Goal: Find contact information: Find contact information

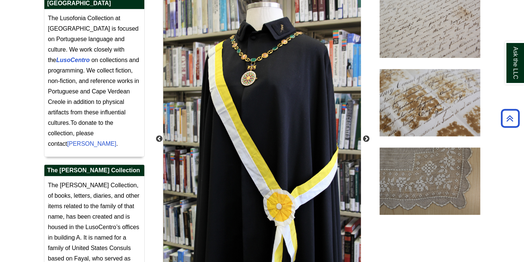
scroll to position [172, 0]
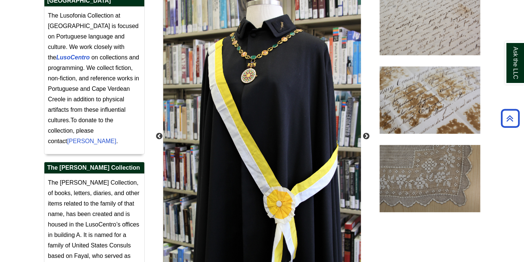
click at [101, 71] on span "The Lusofonia Collection at [GEOGRAPHIC_DATA] is focused on Portuguese language…" at bounding box center [93, 67] width 91 height 111
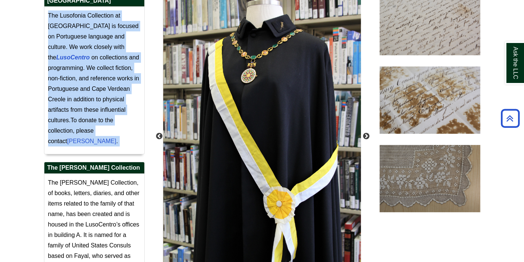
click at [101, 71] on span "The Lusofonia Collection at [GEOGRAPHIC_DATA] is focused on Portuguese language…" at bounding box center [93, 67] width 91 height 111
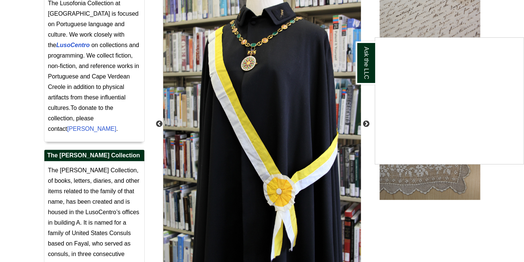
click at [94, 82] on div "Ask the LLC" at bounding box center [262, 131] width 524 height 262
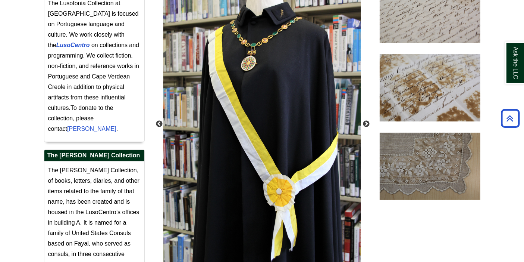
scroll to position [207, 0]
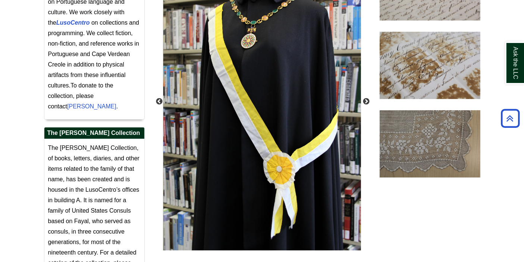
click at [94, 82] on span "To donate to the collection, please contact [PERSON_NAME] ." at bounding box center [83, 95] width 70 height 27
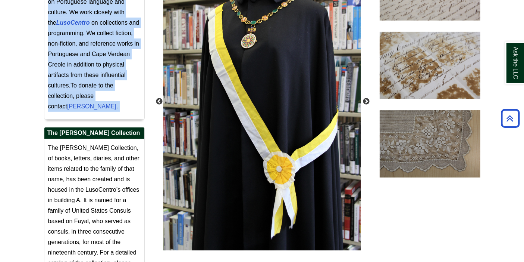
click at [94, 82] on span "To donate to the collection, please contact [PERSON_NAME] ." at bounding box center [83, 95] width 70 height 27
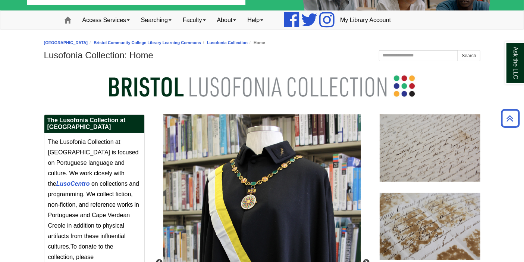
scroll to position [0, 0]
